Goal: Task Accomplishment & Management: Complete application form

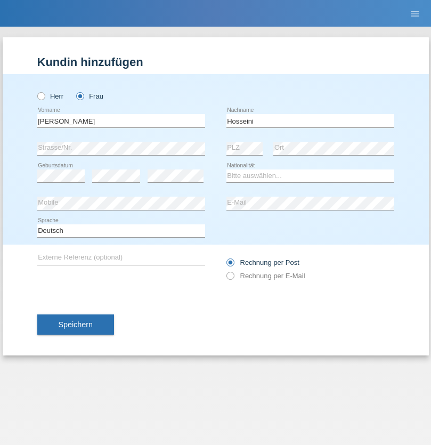
type input "Hosseini"
select select "CH"
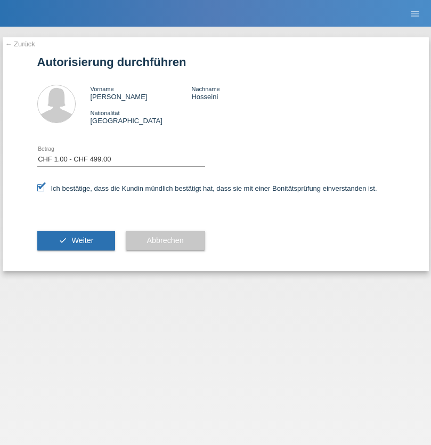
select select "1"
click at [76, 240] on span "Weiter" at bounding box center [82, 240] width 22 height 9
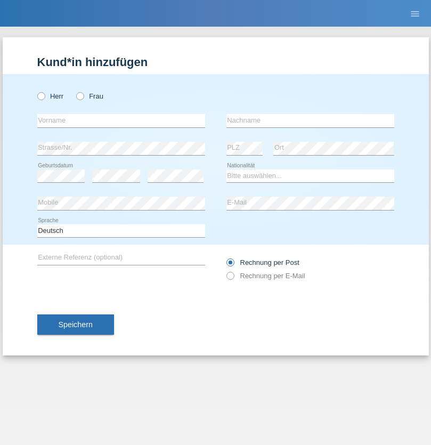
radio input "true"
click at [121, 120] on input "text" at bounding box center [121, 120] width 168 height 13
type input "kelmendi"
click at [310, 120] on input "text" at bounding box center [310, 120] width 168 height 13
type input "Edona"
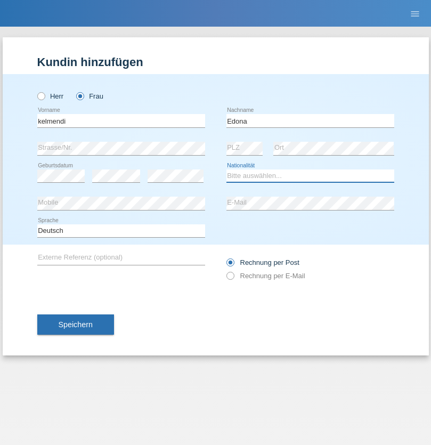
select select "XK"
select select "C"
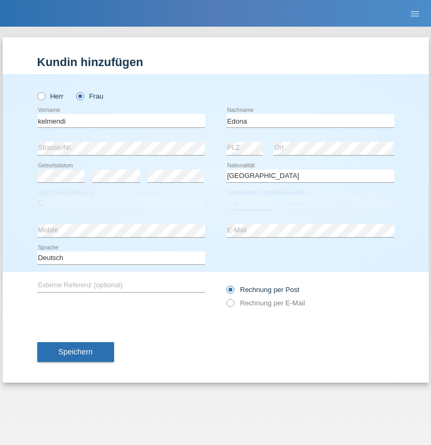
select select "23"
select select "09"
select select "2021"
